Goal: Navigation & Orientation: Find specific page/section

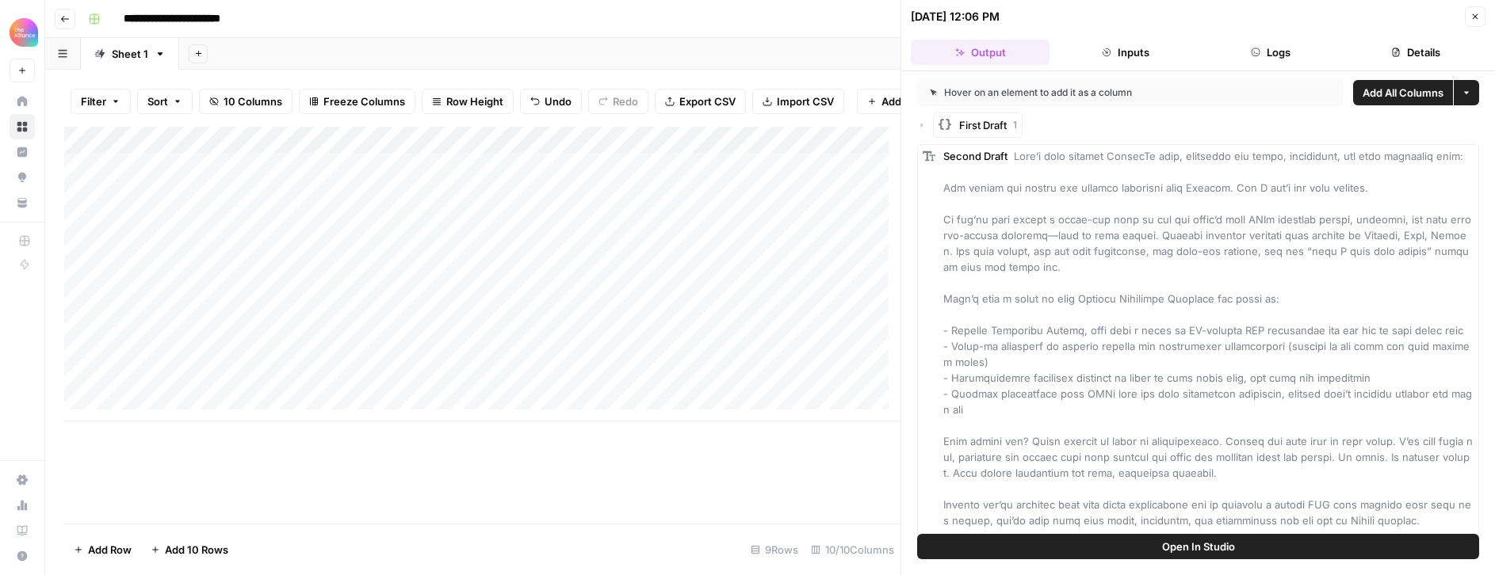
scroll to position [101, 0]
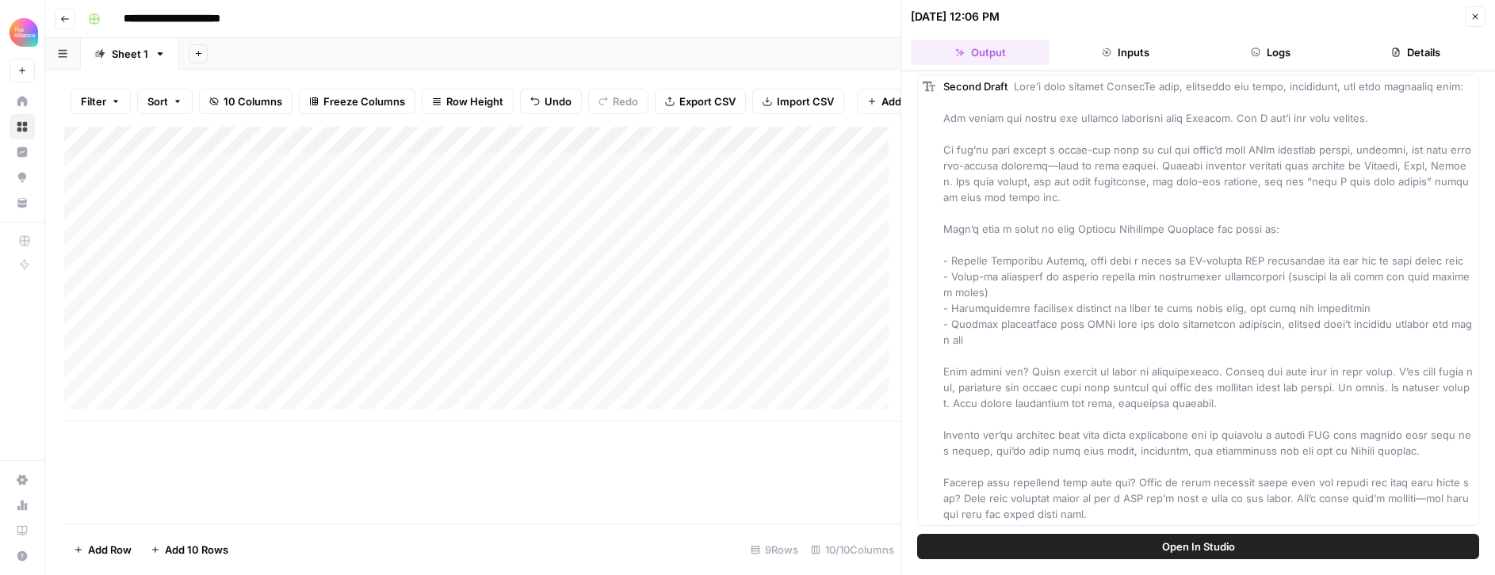
click at [1468, 19] on button "Close" at bounding box center [1474, 16] width 21 height 21
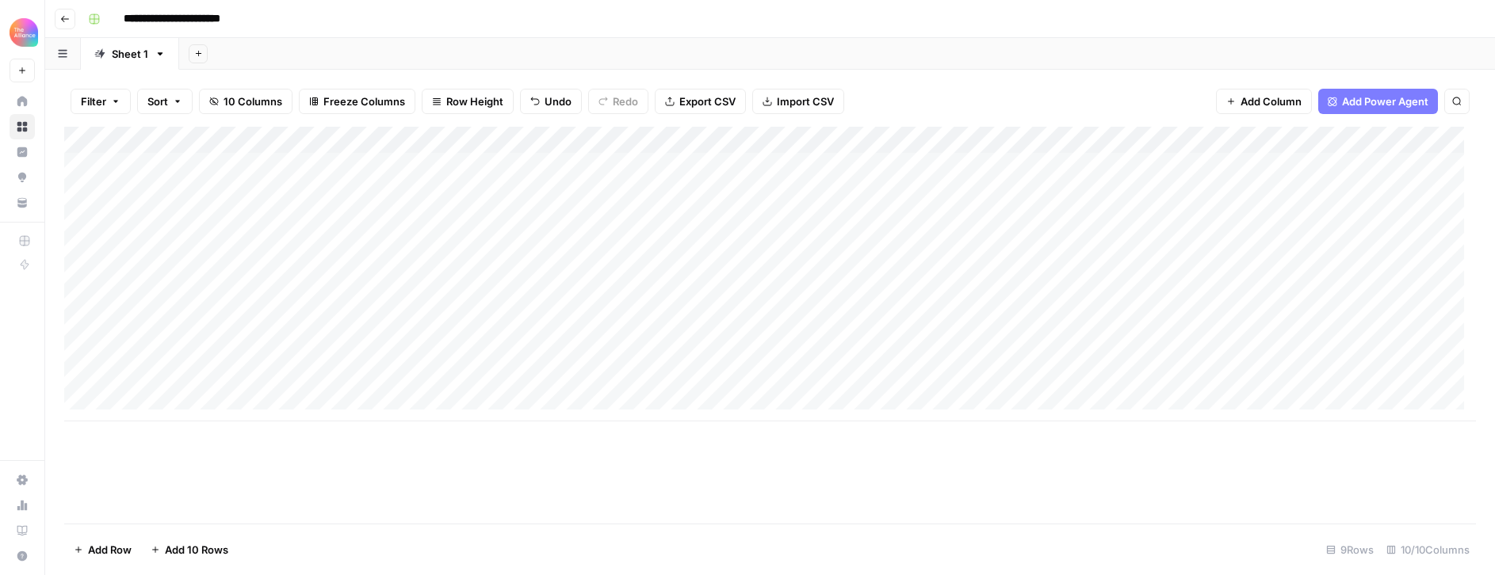
click at [65, 18] on icon "button" at bounding box center [65, 19] width 8 height 6
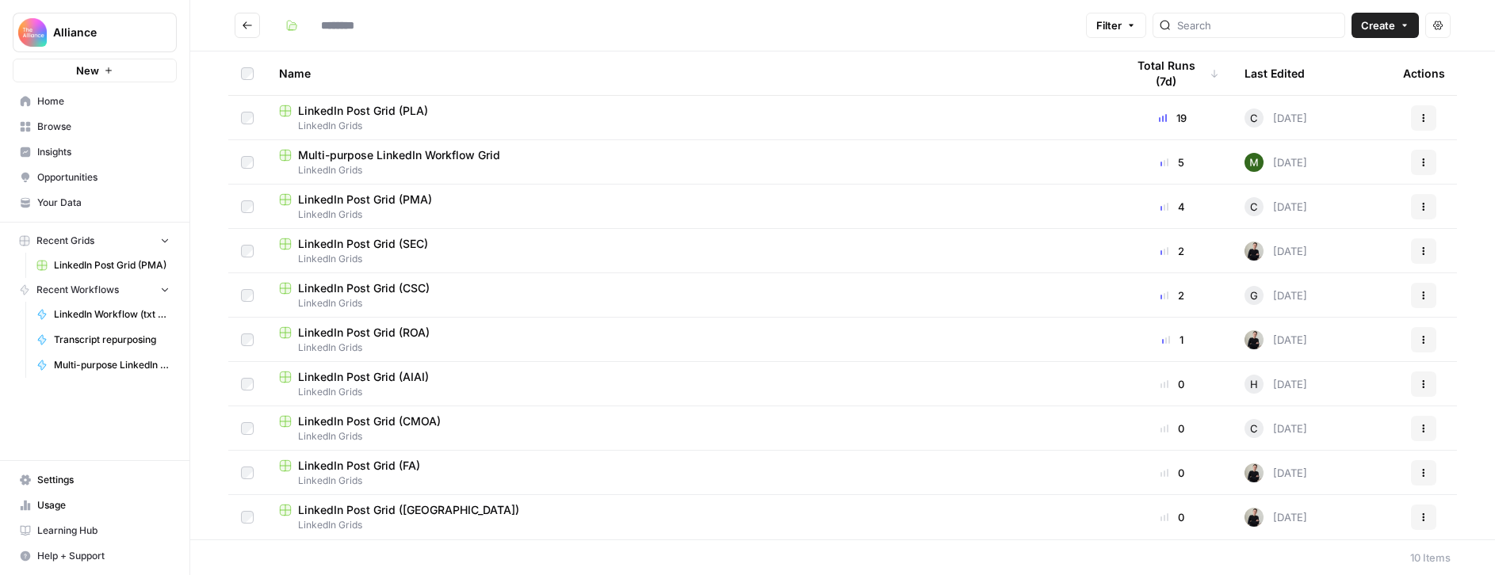
type input "**********"
click at [245, 25] on icon "Go back" at bounding box center [247, 24] width 10 height 7
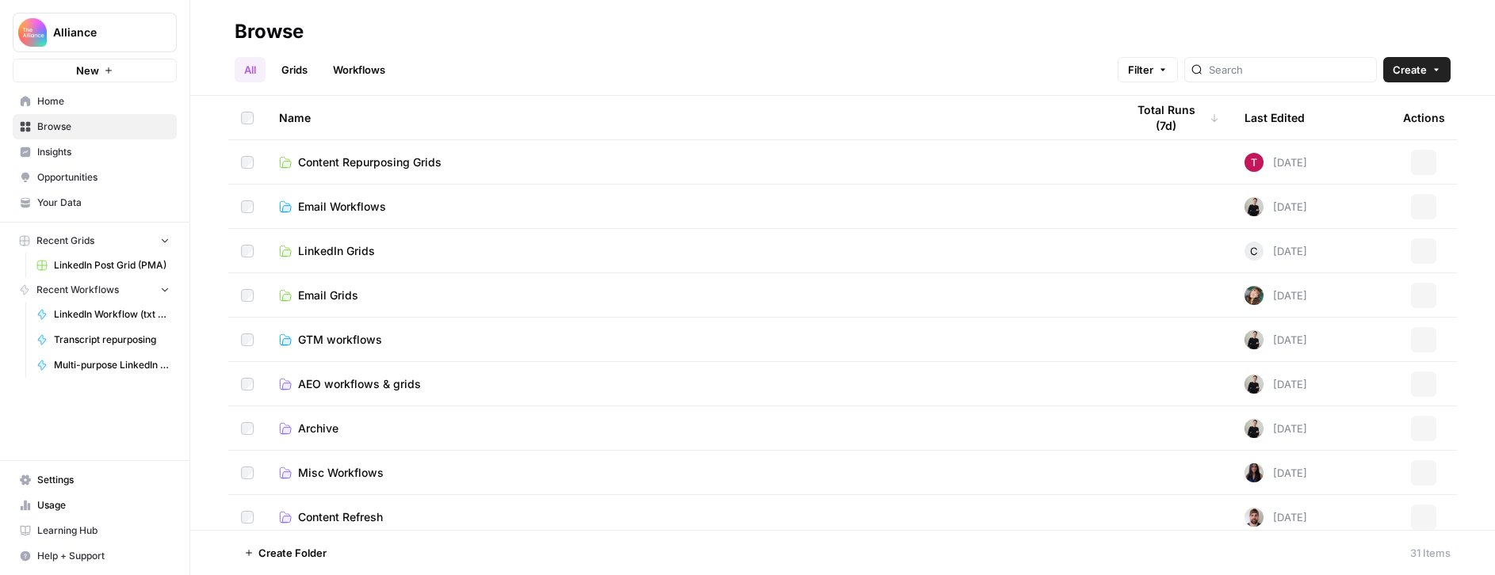
click at [358, 206] on span "Email Workflows" at bounding box center [342, 207] width 88 height 16
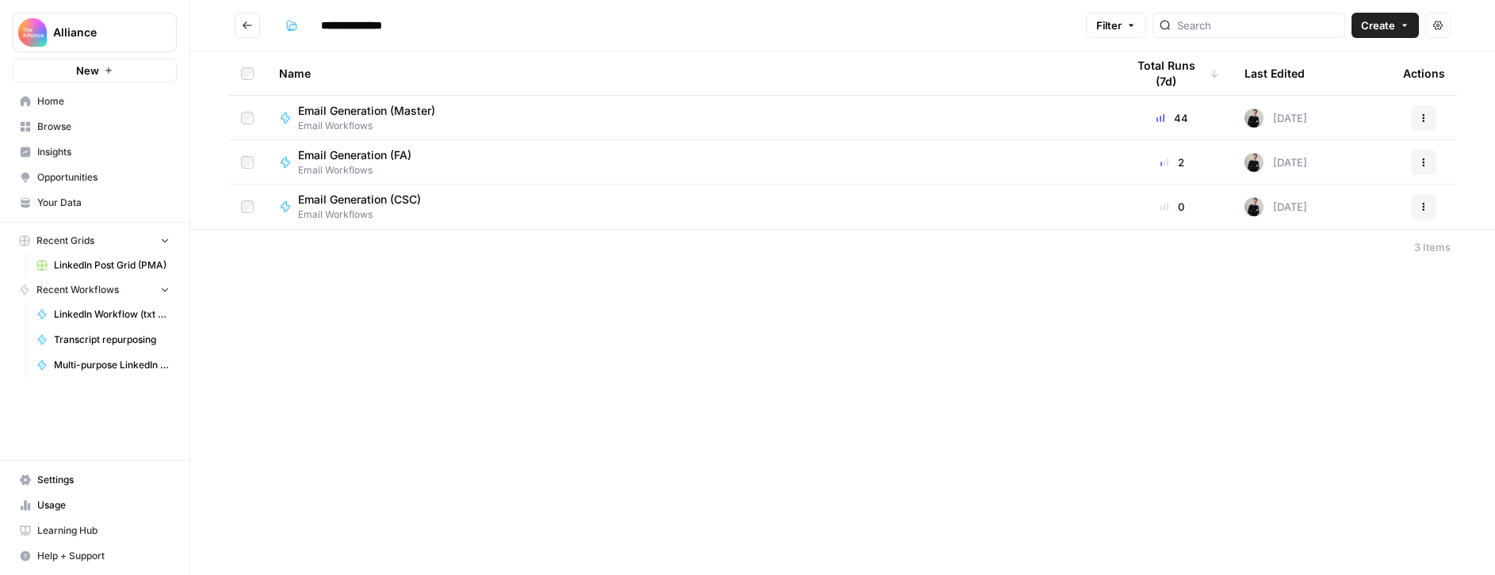
click at [249, 14] on button "Go back" at bounding box center [247, 25] width 25 height 25
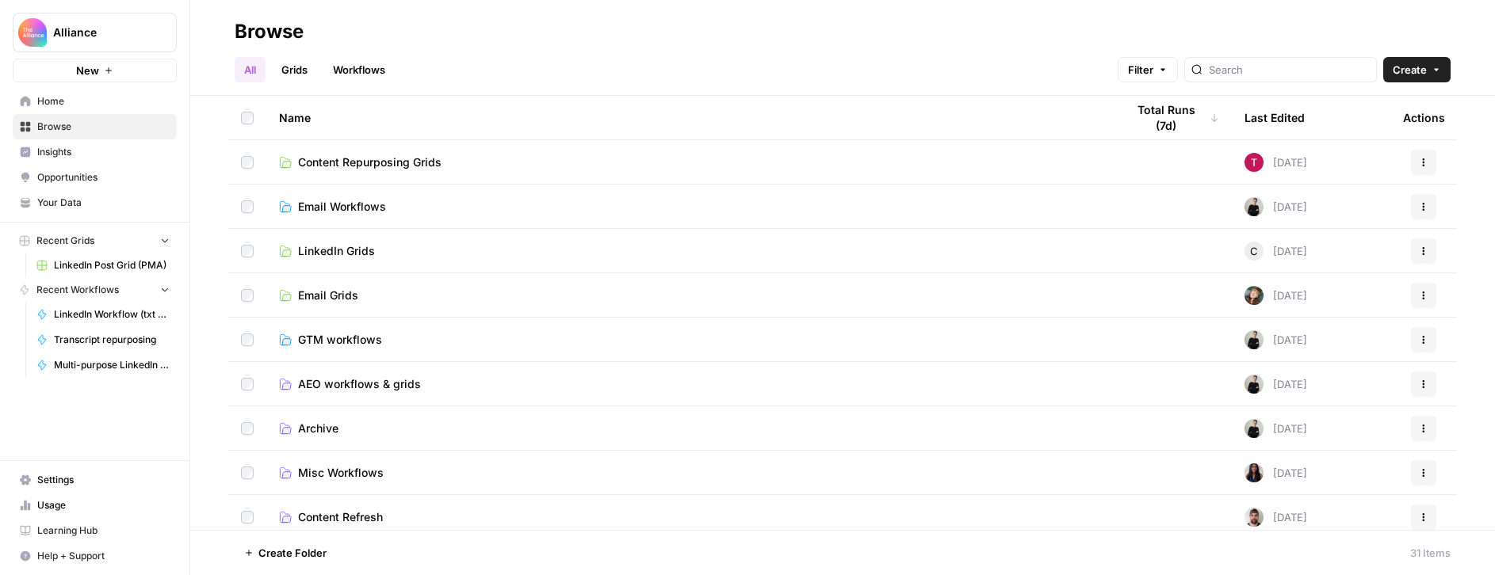
click at [338, 292] on span "Email Grids" at bounding box center [328, 296] width 60 height 16
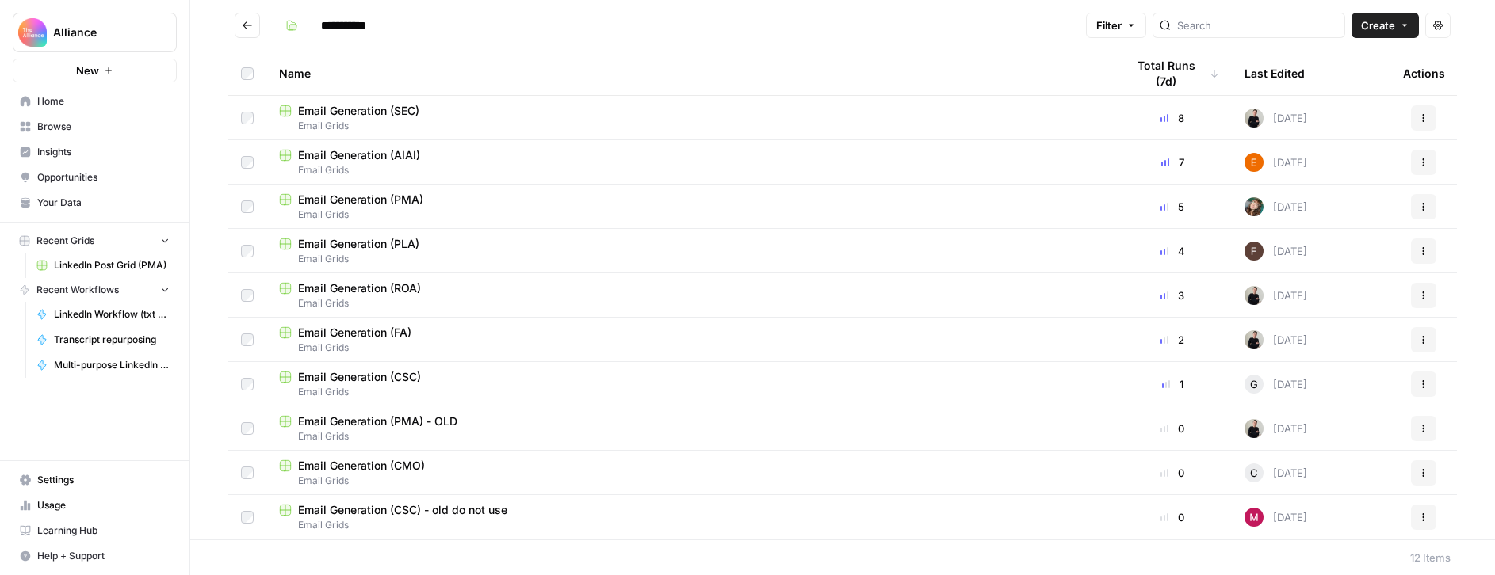
click at [354, 200] on span "Email Generation (PMA)" at bounding box center [360, 200] width 125 height 16
